Goal: Information Seeking & Learning: Stay updated

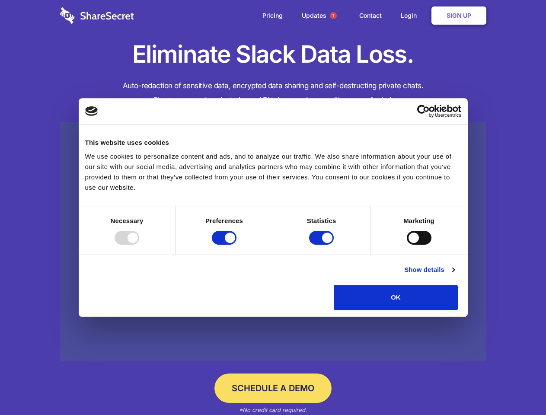
click at [139, 245] on div at bounding box center [127, 238] width 25 height 14
click at [236, 245] on input "Preferences" at bounding box center [224, 238] width 25 height 14
checkbox input "false"
click at [322, 245] on input "Statistics" at bounding box center [321, 238] width 25 height 14
checkbox input "false"
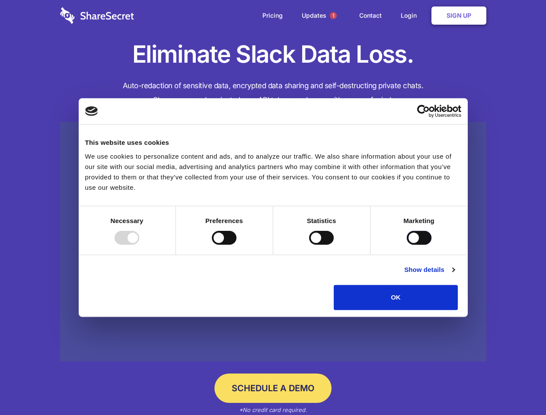
click at [407, 245] on input "Marketing" at bounding box center [419, 238] width 25 height 14
checkbox input "true"
click at [454, 275] on link "Show details" at bounding box center [429, 269] width 50 height 10
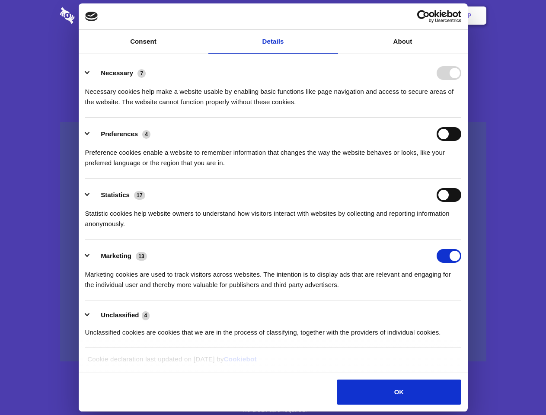
click at [465, 313] on ul "Necessary 7 Necessary cookies help make a website usable by enabling basic func…" at bounding box center [273, 202] width 384 height 291
click at [333, 16] on span "1" at bounding box center [333, 15] width 7 height 7
